Goal: Information Seeking & Learning: Find specific fact

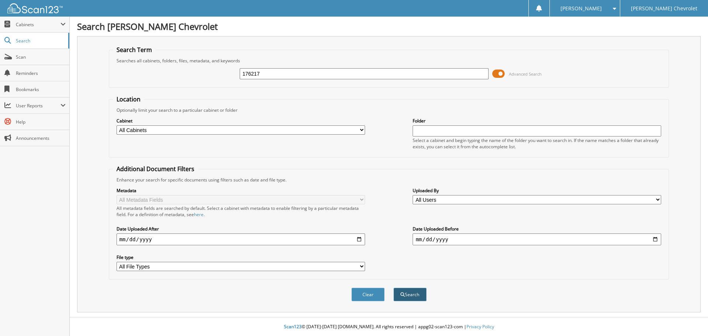
type input "176217"
click at [420, 295] on button "Search" at bounding box center [409, 295] width 33 height 14
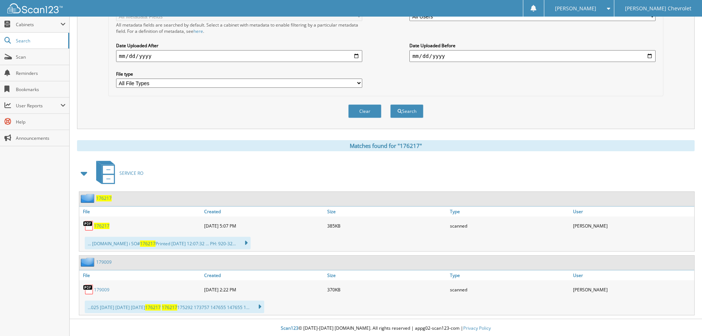
scroll to position [184, 0]
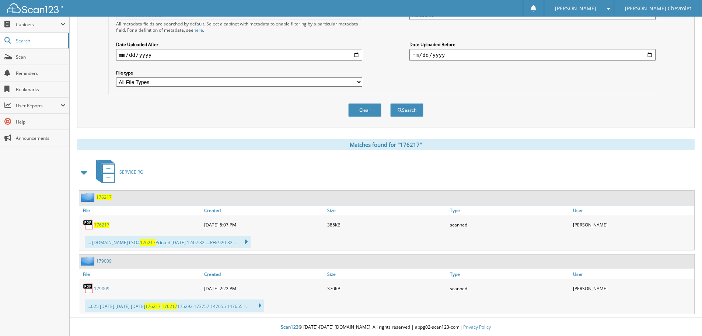
click at [98, 226] on span "176217" at bounding box center [101, 225] width 15 height 6
click at [25, 43] on span "Search" at bounding box center [40, 41] width 49 height 6
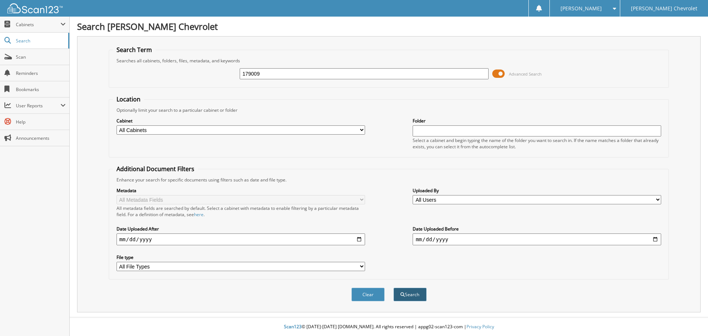
type input "179009"
click at [412, 299] on button "Search" at bounding box center [409, 295] width 33 height 14
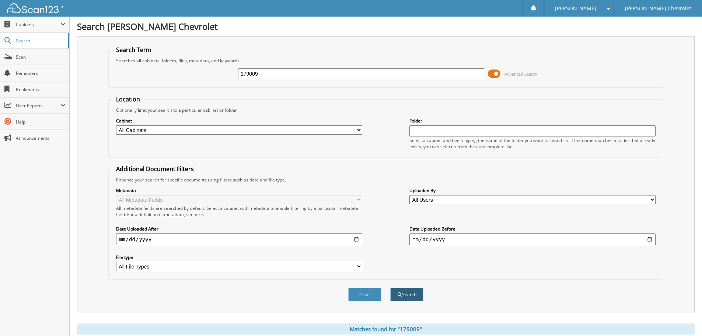
click at [407, 295] on button "Search" at bounding box center [407, 295] width 33 height 14
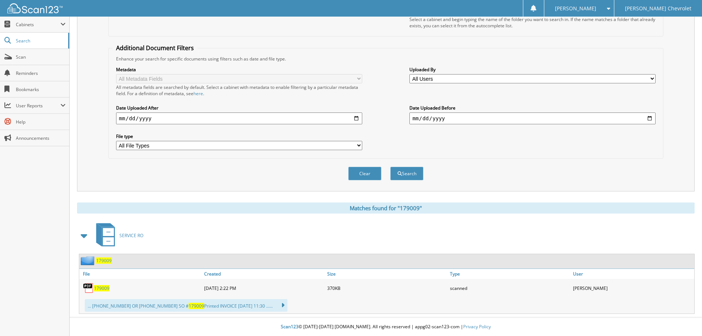
scroll to position [121, 0]
click at [103, 288] on span "179009" at bounding box center [101, 288] width 15 height 6
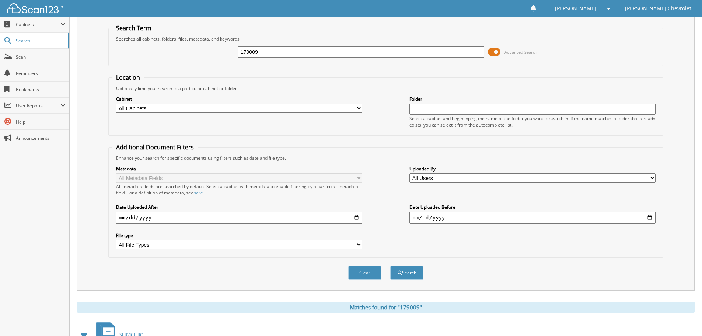
scroll to position [37, 0]
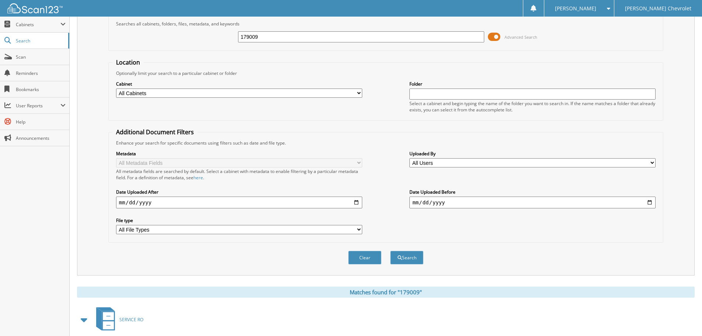
drag, startPoint x: 277, startPoint y: 38, endPoint x: 232, endPoint y: 45, distance: 45.1
click at [232, 45] on div "179009 Advanced Search" at bounding box center [385, 37] width 547 height 20
type input "173757"
click at [406, 261] on button "Search" at bounding box center [407, 258] width 33 height 14
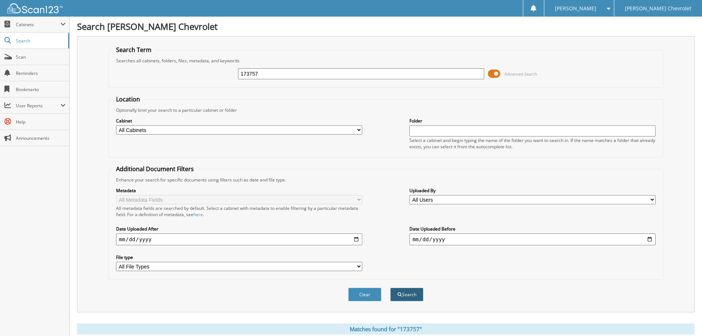
click at [411, 296] on button "Search" at bounding box center [407, 295] width 33 height 14
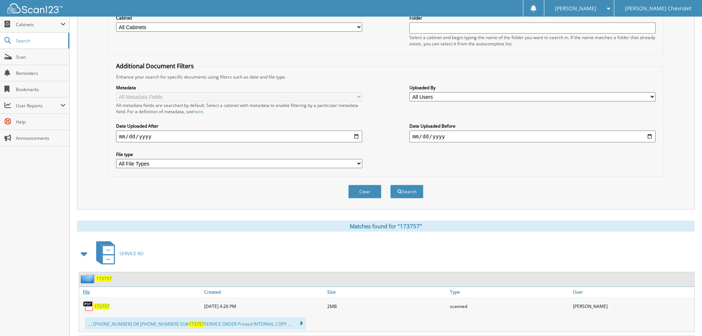
scroll to position [148, 0]
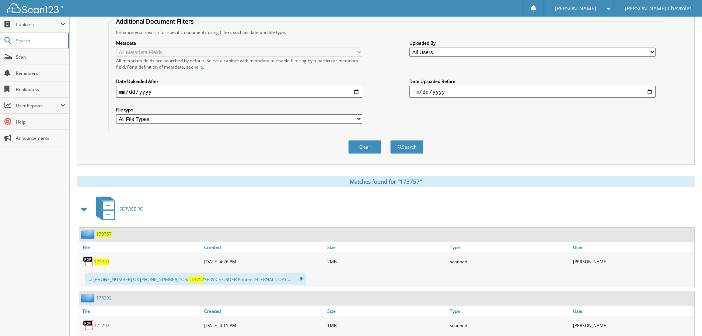
click at [103, 264] on span "173757" at bounding box center [101, 261] width 15 height 6
